Goal: Transaction & Acquisition: Purchase product/service

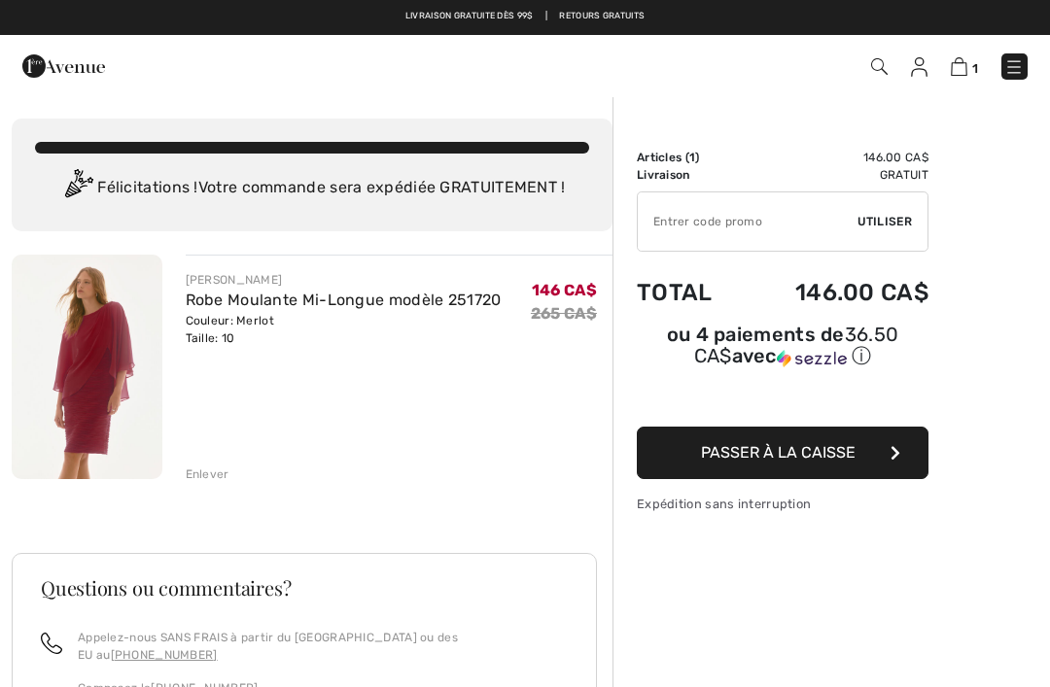
click at [87, 367] on img at bounding box center [87, 367] width 151 height 225
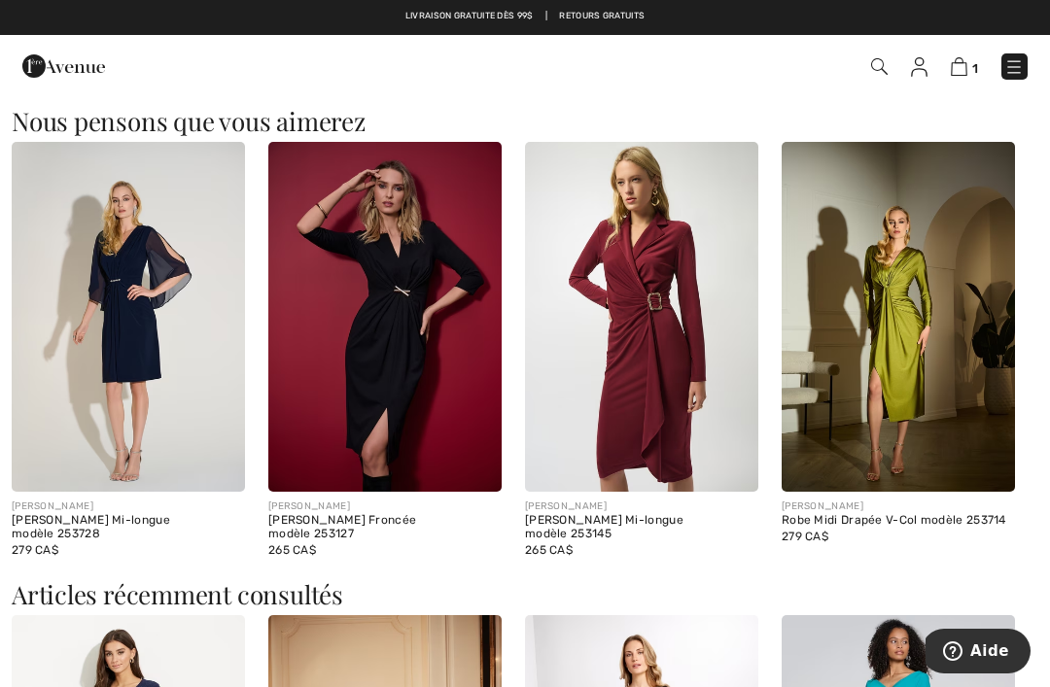
scroll to position [1698, 0]
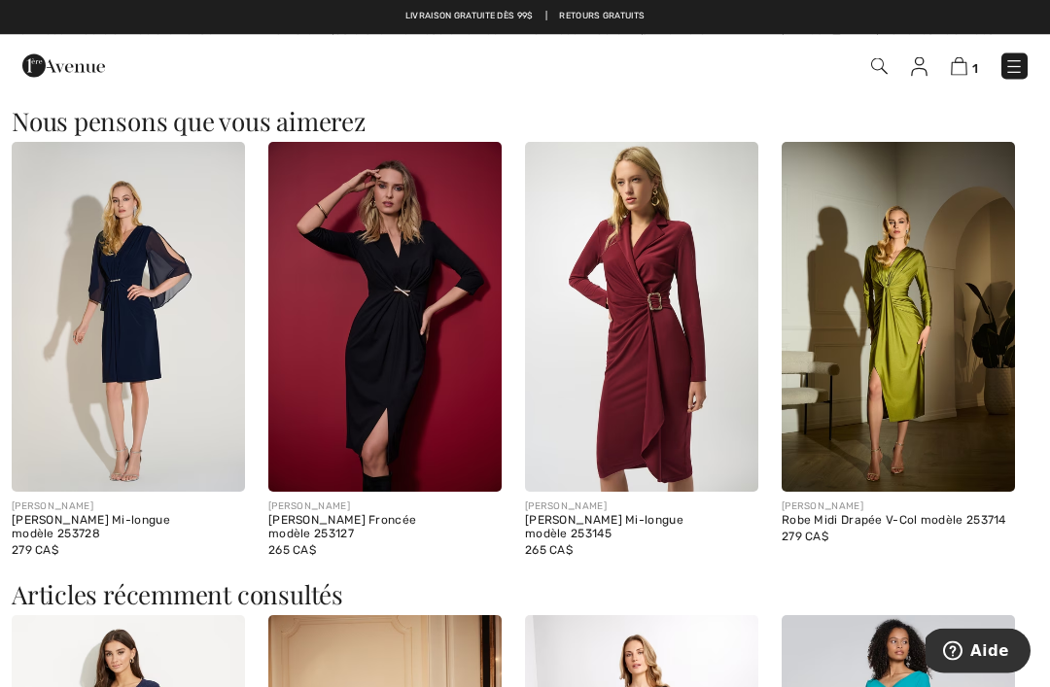
click at [104, 370] on img at bounding box center [128, 318] width 233 height 350
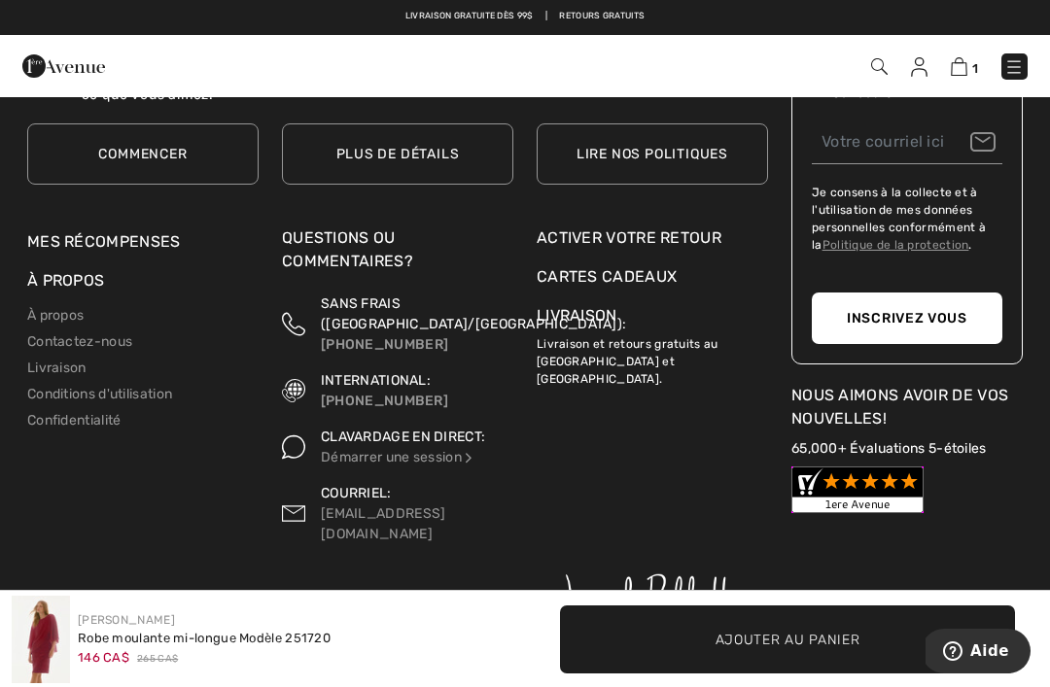
scroll to position [4064, 0]
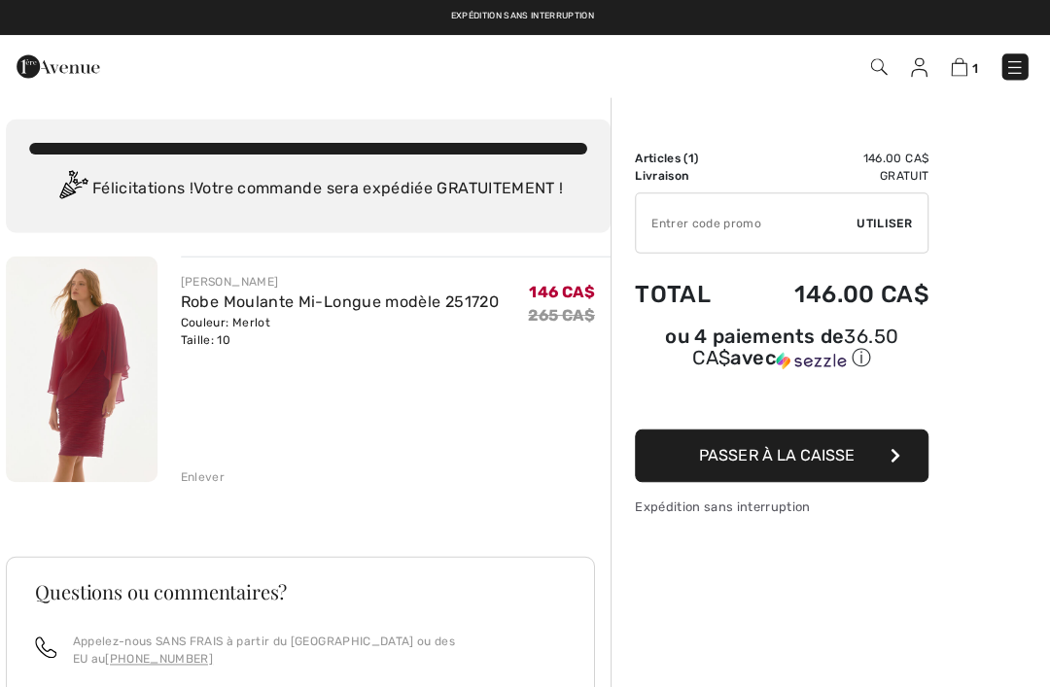
click at [87, 368] on img at bounding box center [87, 367] width 151 height 225
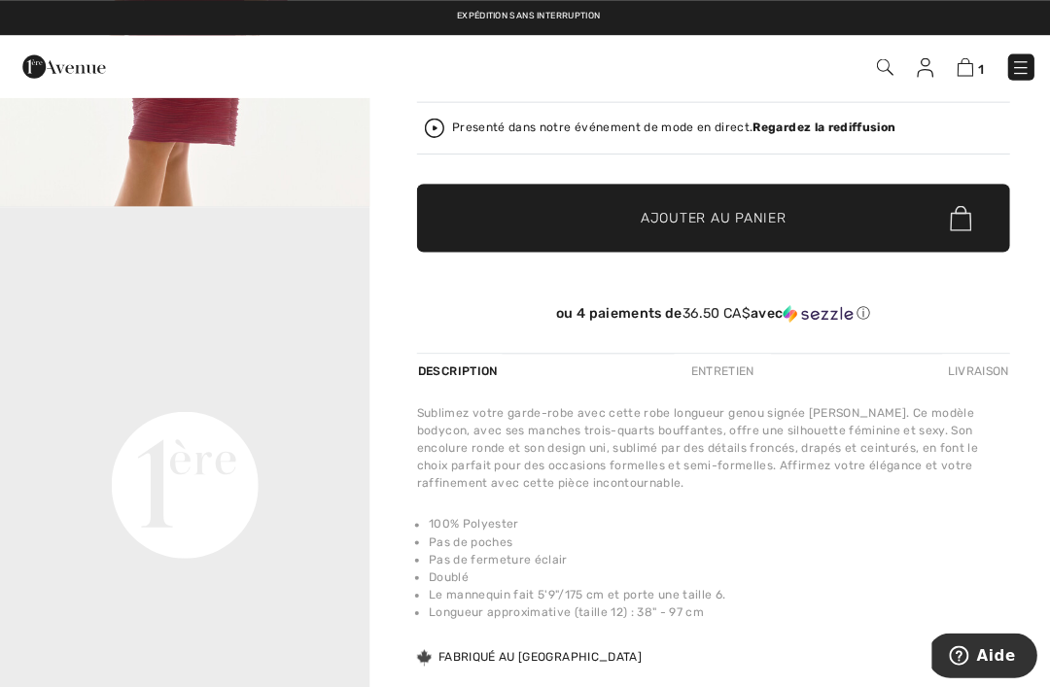
scroll to position [434, 0]
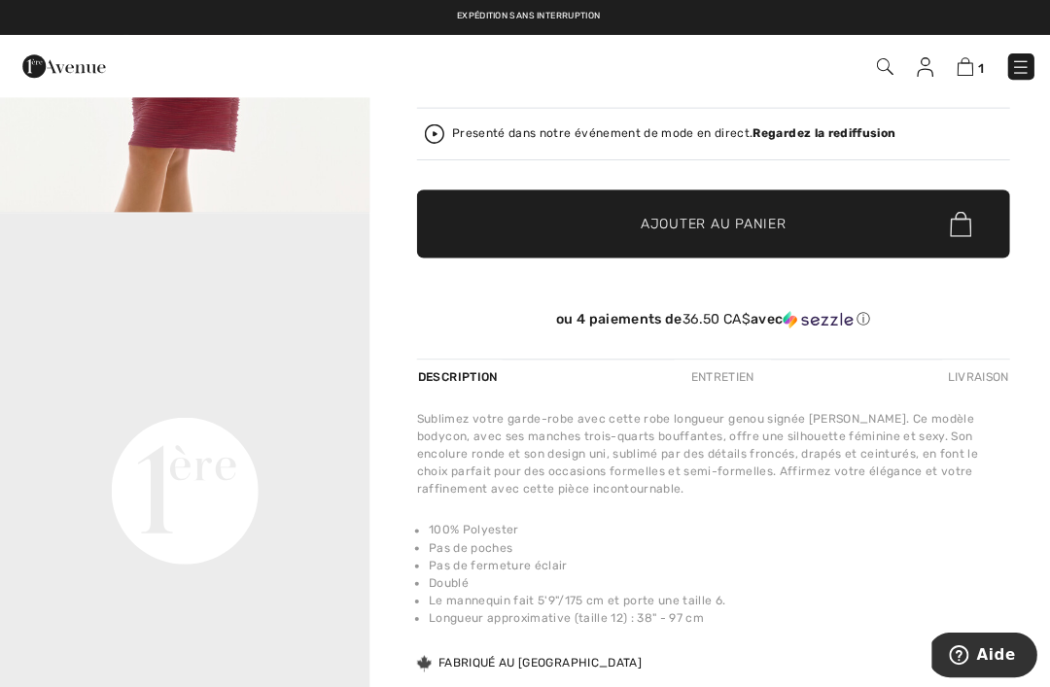
click at [11, 356] on video "Your browser does not support the video tag." at bounding box center [183, 304] width 367 height 184
click at [202, 396] on video "Your browser does not support the video tag." at bounding box center [183, 304] width 367 height 184
click at [239, 365] on video "Your browser does not support the video tag." at bounding box center [183, 304] width 367 height 184
click at [76, 396] on video "Your browser does not support the video tag." at bounding box center [183, 304] width 367 height 184
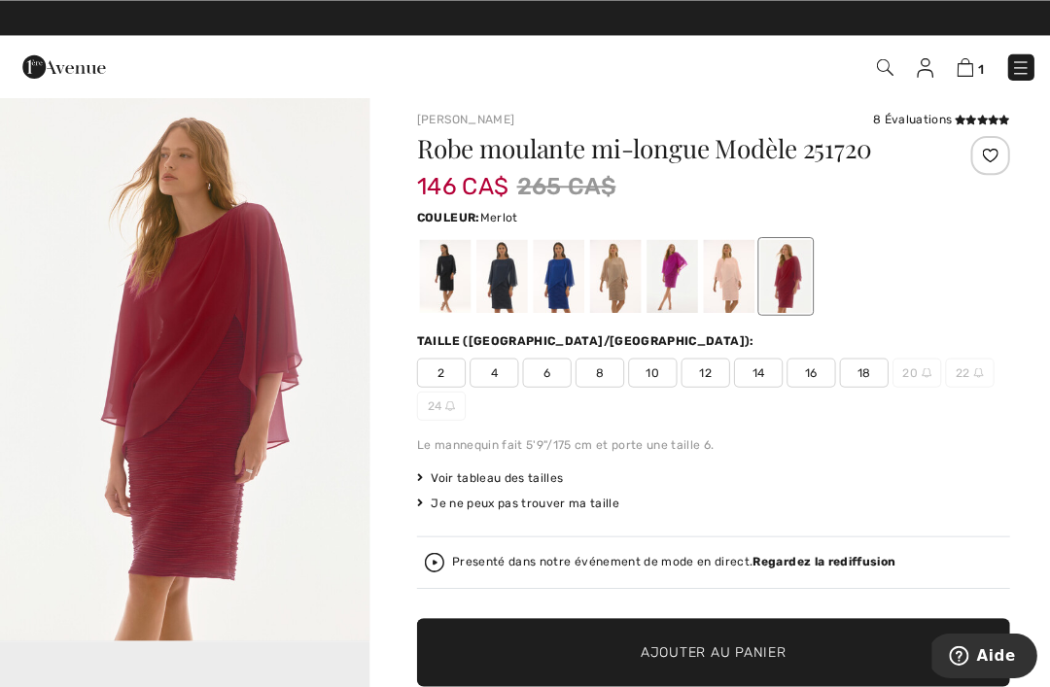
scroll to position [9, 0]
click at [554, 283] on div at bounding box center [555, 274] width 51 height 73
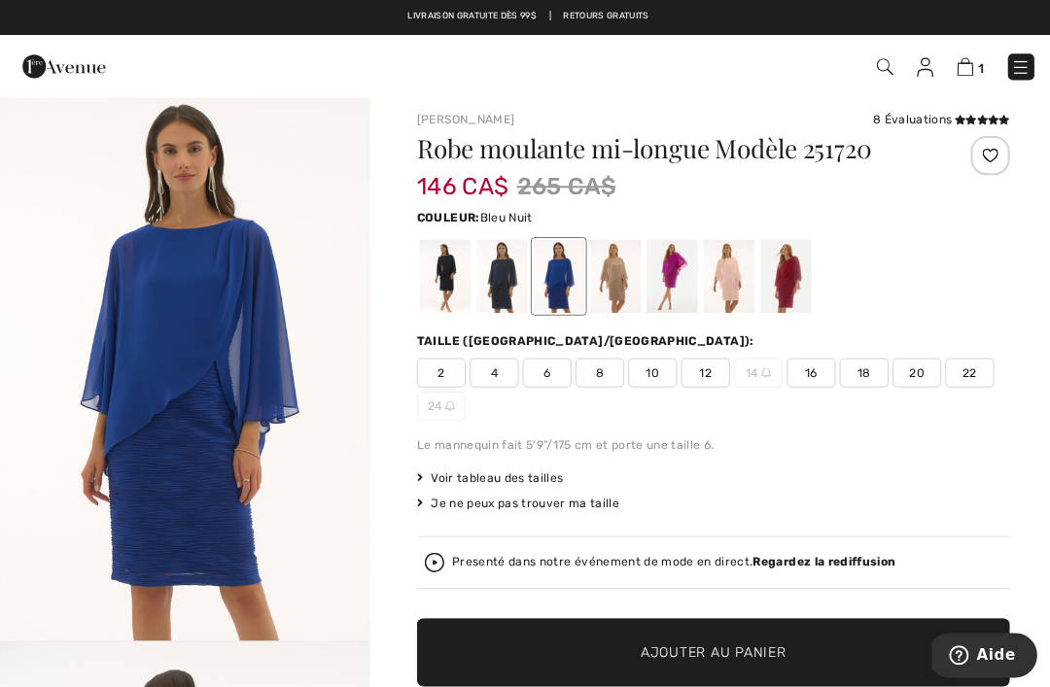
click at [485, 279] on div at bounding box center [498, 274] width 51 height 73
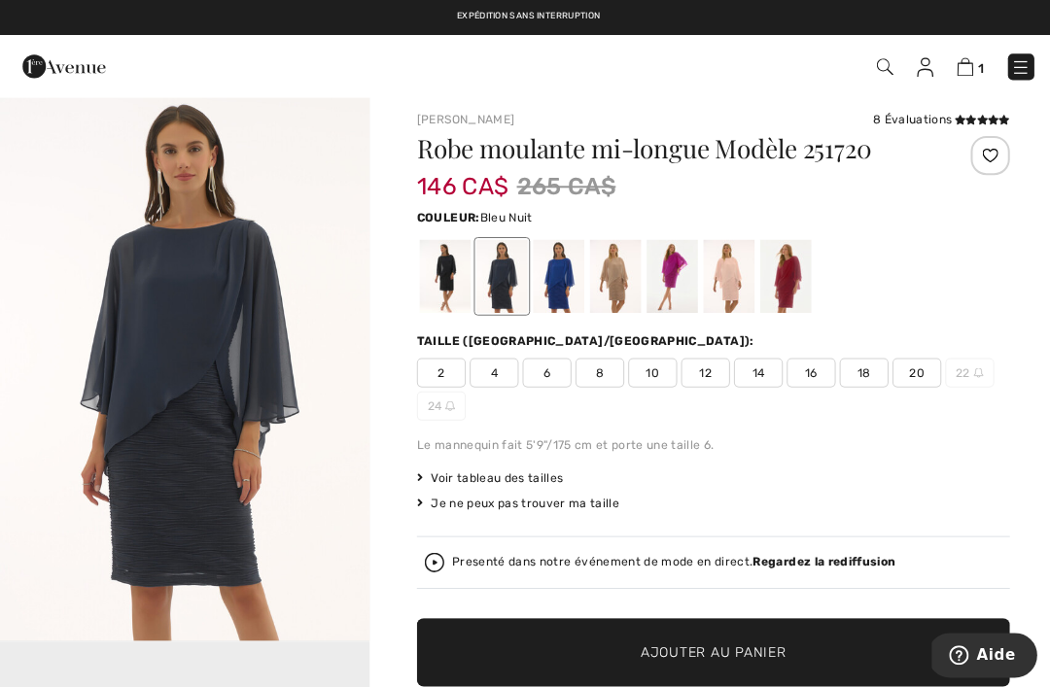
click at [435, 275] on div at bounding box center [442, 274] width 51 height 73
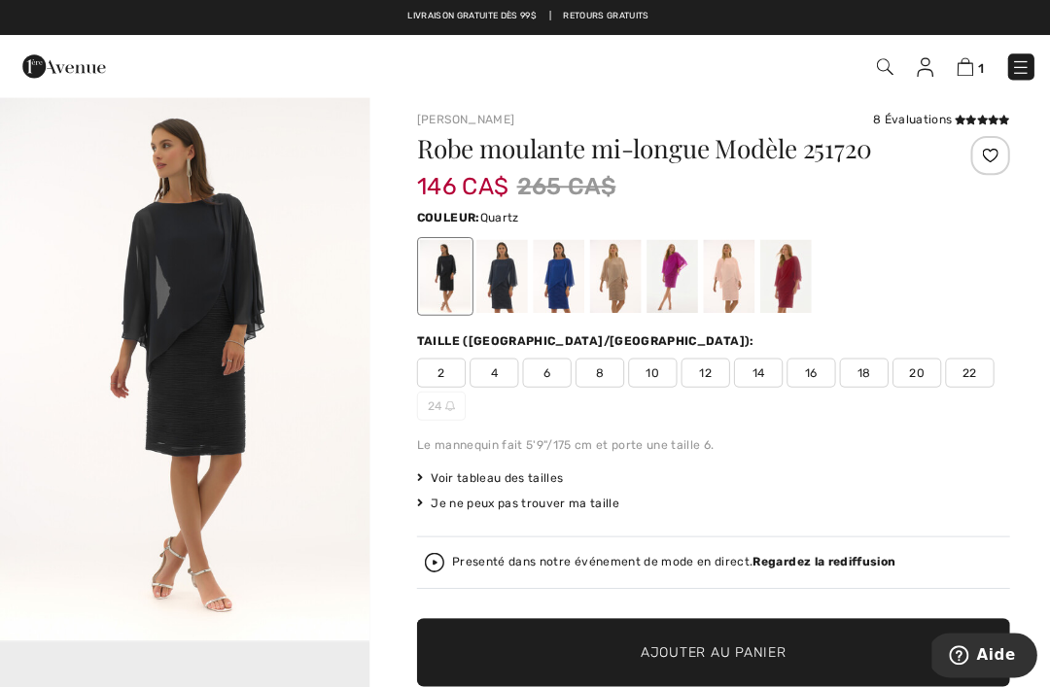
click at [708, 277] on div at bounding box center [724, 274] width 51 height 73
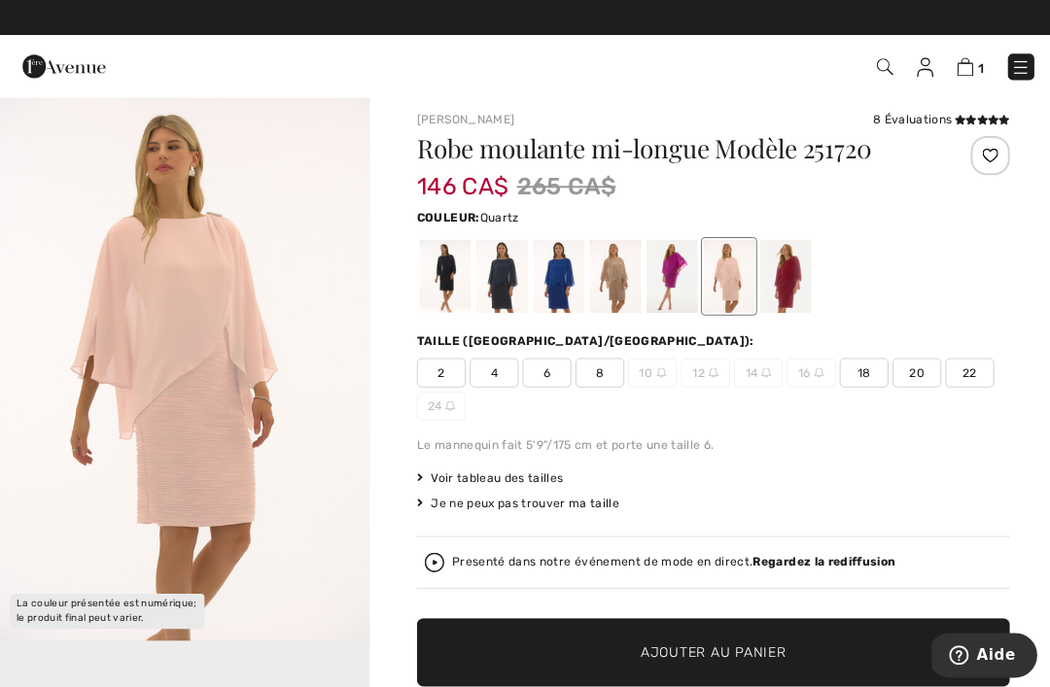
click at [775, 303] on div at bounding box center [780, 274] width 51 height 73
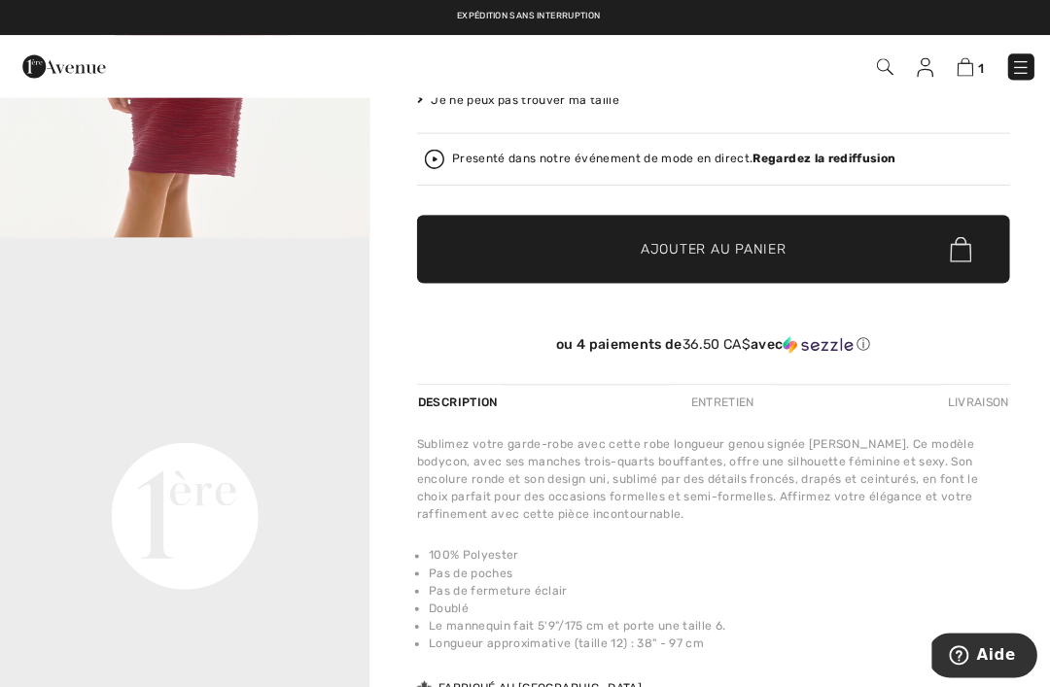
scroll to position [0, 0]
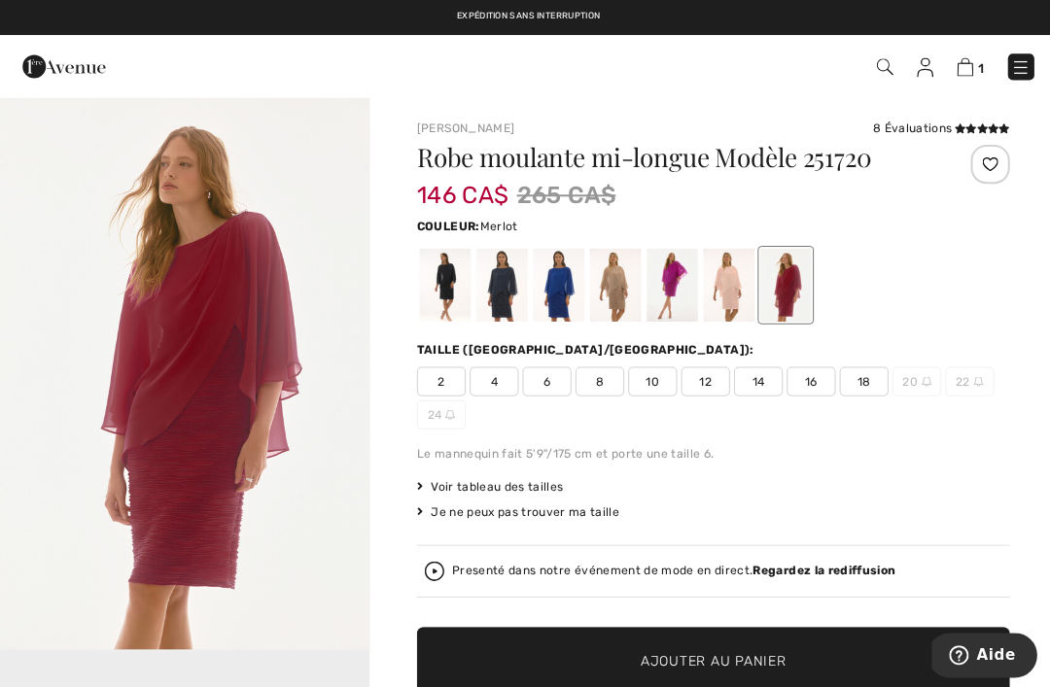
click at [953, 73] on img at bounding box center [959, 66] width 17 height 18
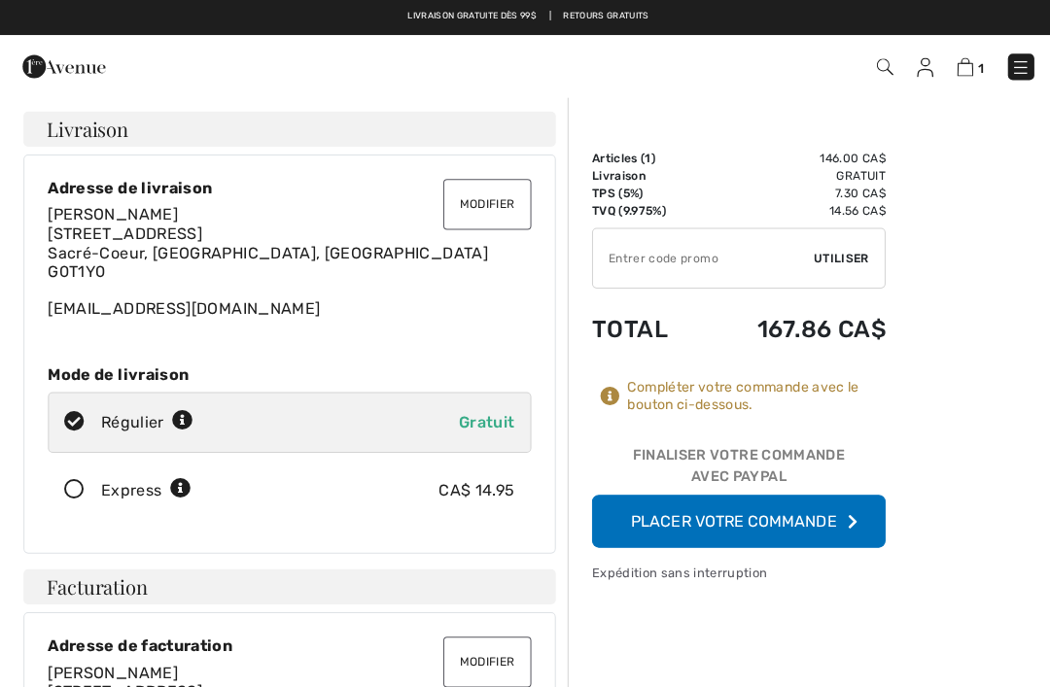
click at [713, 512] on button "Placer votre commande" at bounding box center [734, 518] width 292 height 52
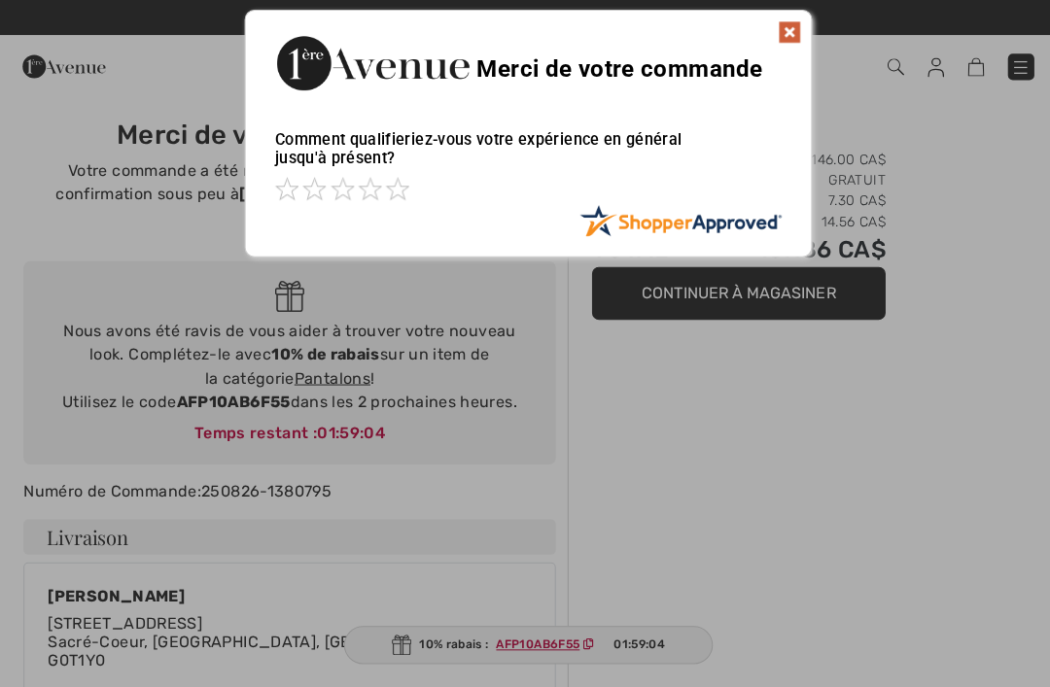
click at [773, 34] on img at bounding box center [784, 31] width 23 height 23
